Goal: Task Accomplishment & Management: Manage account settings

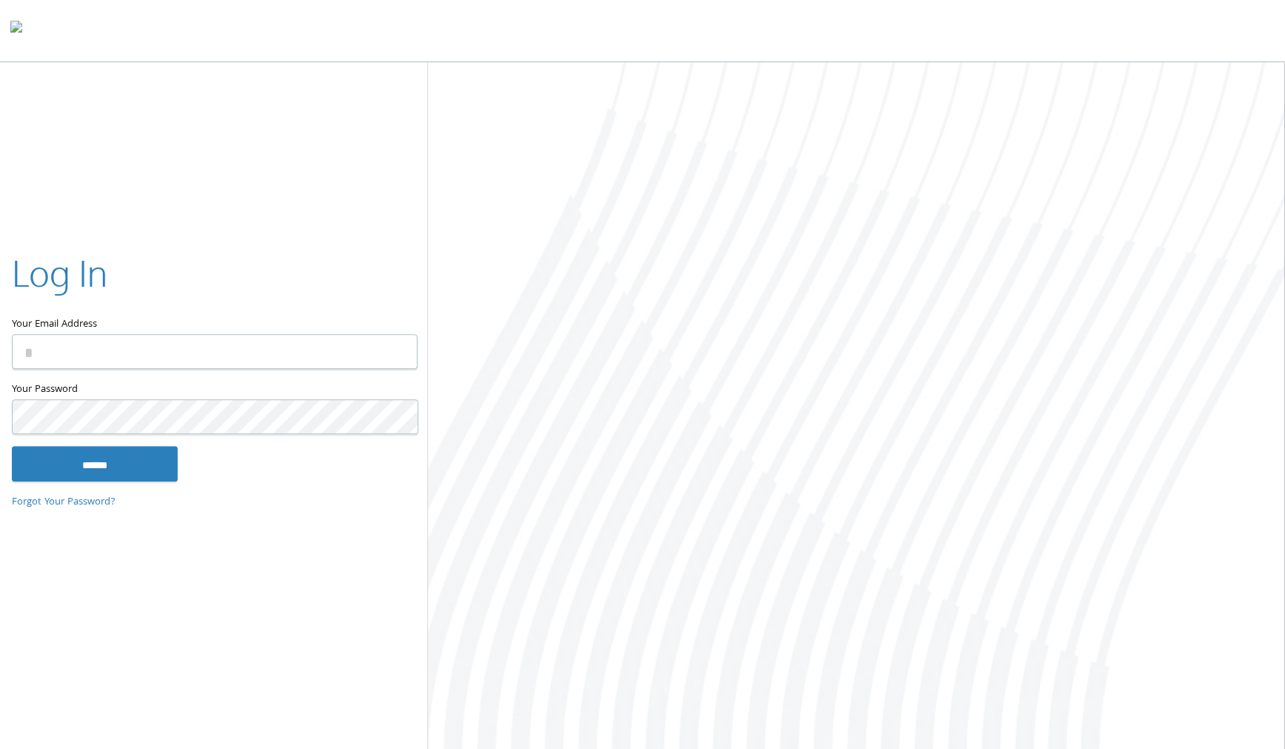
type input "**********"
click at [119, 466] on input "******" at bounding box center [95, 464] width 166 height 36
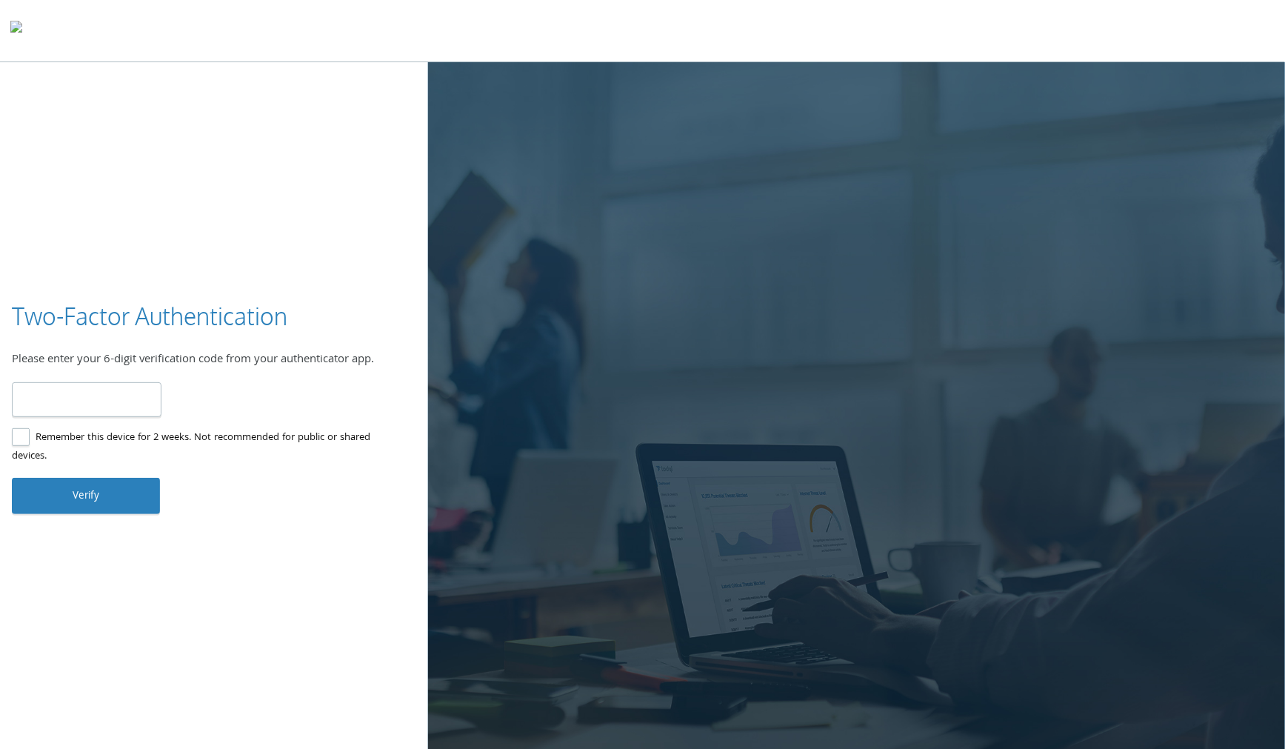
type input "******"
click at [104, 493] on button "Verify" at bounding box center [86, 496] width 148 height 36
